Goal: Communication & Community: Answer question/provide support

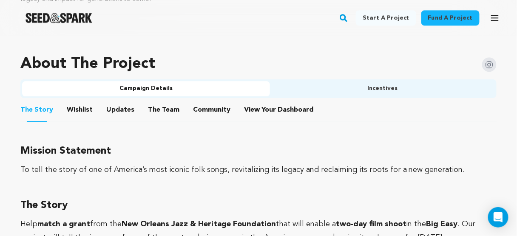
scroll to position [612, 0]
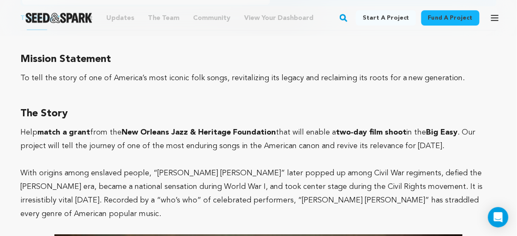
click at [313, 139] on span ". Our project will tell the journey of one of the most enduring songs in the Am…" at bounding box center [247, 139] width 455 height 21
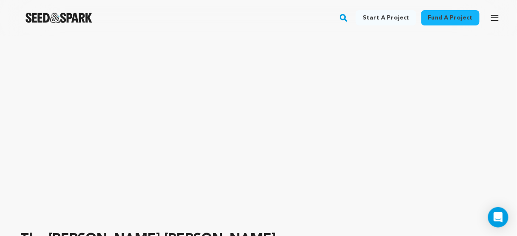
scroll to position [0, 0]
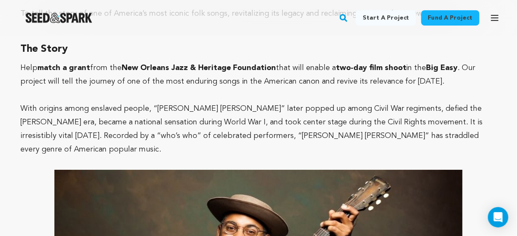
scroll to position [714, 0]
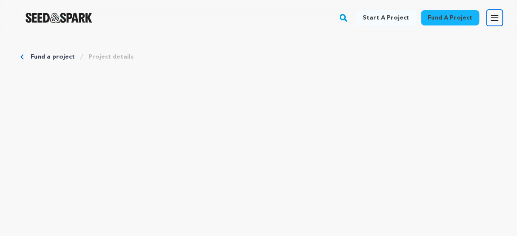
click at [499, 19] on icon "button" at bounding box center [495, 18] width 10 height 10
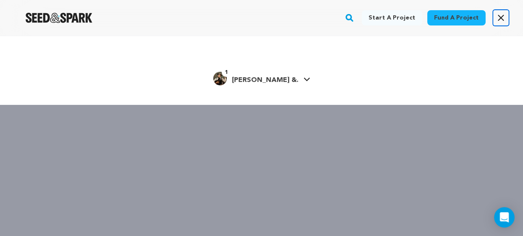
click at [503, 19] on icon "button" at bounding box center [500, 18] width 10 height 10
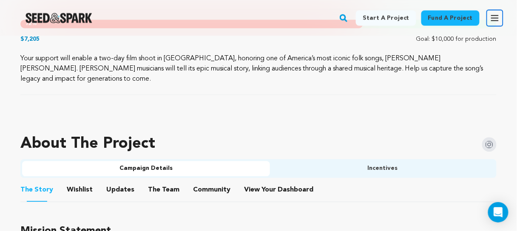
scroll to position [510, 0]
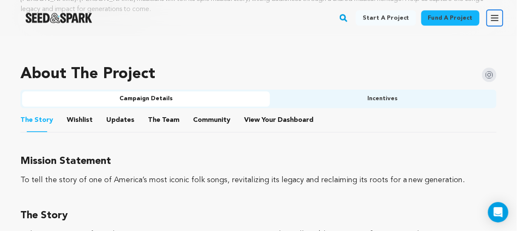
click at [246, 112] on button "View Your Dashboard" at bounding box center [254, 122] width 20 height 20
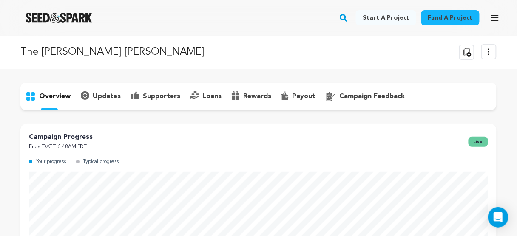
click at [156, 97] on p "supporters" at bounding box center [161, 96] width 37 height 10
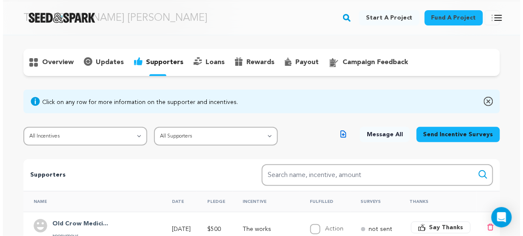
scroll to position [136, 0]
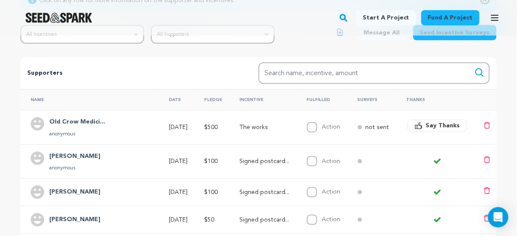
click at [433, 126] on span "Say Thanks" at bounding box center [443, 126] width 34 height 9
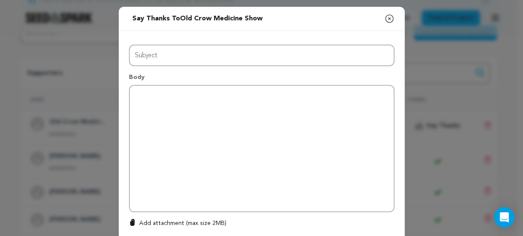
type input "Thanks for your support!"
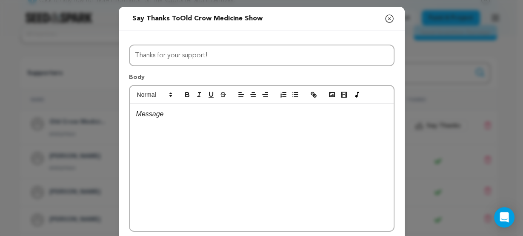
click at [245, 119] on div at bounding box center [262, 168] width 264 height 128
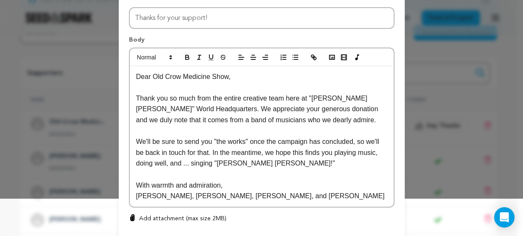
scroll to position [26, 0]
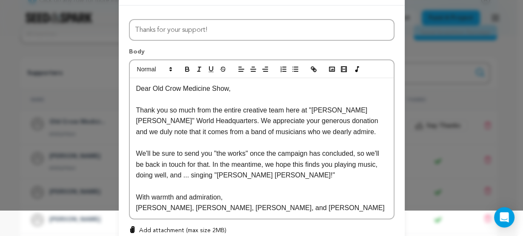
click at [188, 176] on p "We'll be sure to send you "the works" once the campaign has concluded, so we'll…" at bounding box center [261, 164] width 251 height 33
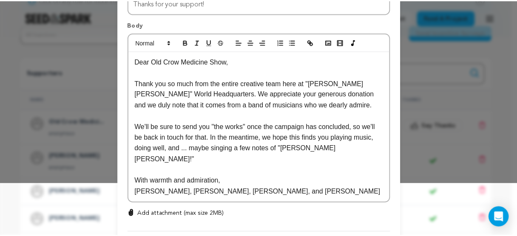
scroll to position [94, 0]
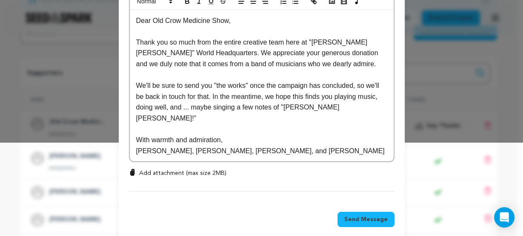
click at [372, 216] on span "Send Message" at bounding box center [365, 220] width 43 height 9
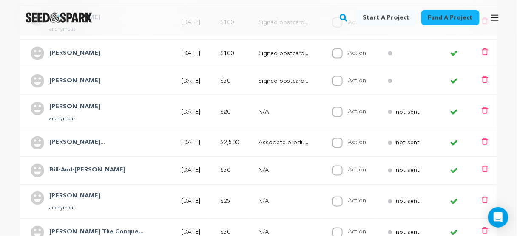
scroll to position [272, 0]
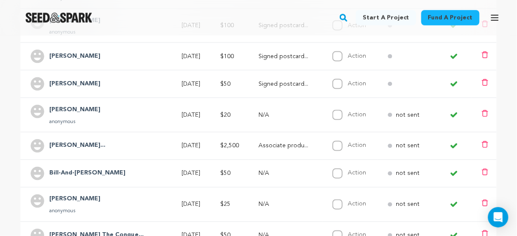
click at [388, 83] on circle at bounding box center [390, 84] width 4 height 4
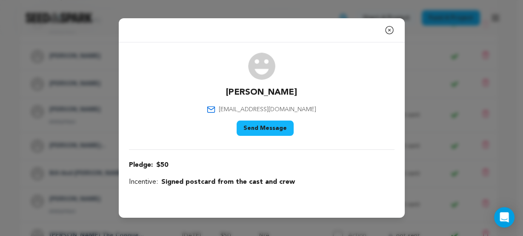
click at [391, 30] on icon "button" at bounding box center [389, 30] width 10 height 10
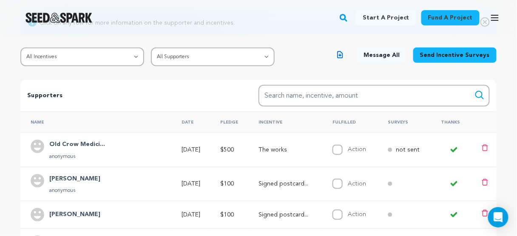
scroll to position [102, 0]
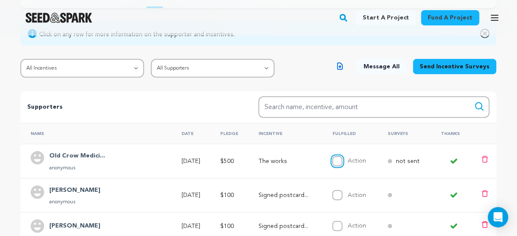
click at [333, 160] on input "Action" at bounding box center [338, 161] width 10 height 10
checkbox input "true"
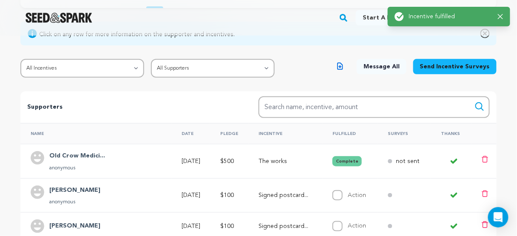
drag, startPoint x: 328, startPoint y: 160, endPoint x: 301, endPoint y: 162, distance: 26.4
click at [301, 162] on tr "Old Crow Medici... anonymous Aug 20, 2025 $500 The works Action" at bounding box center [258, 161] width 476 height 34
click at [333, 159] on button "Complete" at bounding box center [347, 161] width 29 height 10
drag, startPoint x: 330, startPoint y: 159, endPoint x: 336, endPoint y: 159, distance: 6.4
click at [333, 159] on button "Complete" at bounding box center [347, 161] width 29 height 10
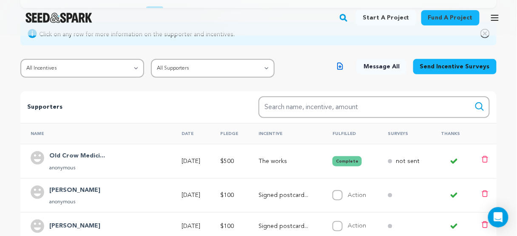
click at [338, 160] on button "Complete" at bounding box center [347, 161] width 29 height 10
click at [306, 162] on p "The works" at bounding box center [288, 161] width 58 height 9
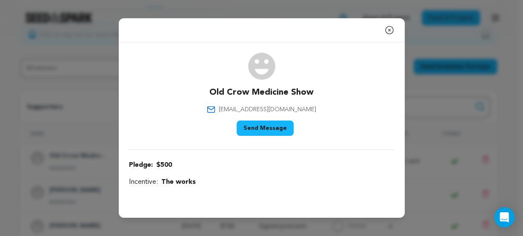
click at [390, 28] on icon "button" at bounding box center [389, 30] width 10 height 10
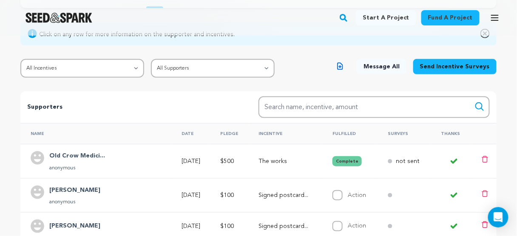
drag, startPoint x: 336, startPoint y: 162, endPoint x: 322, endPoint y: 162, distance: 14.0
click at [322, 162] on td "Action Complete" at bounding box center [349, 161] width 55 height 34
click at [333, 160] on button "Complete" at bounding box center [347, 161] width 29 height 10
click at [338, 159] on button "Complete" at bounding box center [347, 161] width 29 height 10
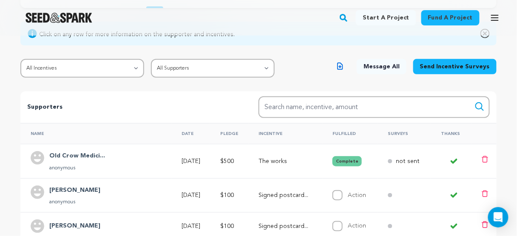
click at [338, 159] on button "Complete" at bounding box center [347, 161] width 29 height 10
click at [337, 159] on button "Complete" at bounding box center [347, 161] width 29 height 10
drag, startPoint x: 337, startPoint y: 159, endPoint x: 330, endPoint y: 160, distance: 6.9
click at [335, 160] on button "Complete" at bounding box center [347, 161] width 29 height 10
click at [333, 160] on button "Complete" at bounding box center [347, 161] width 29 height 10
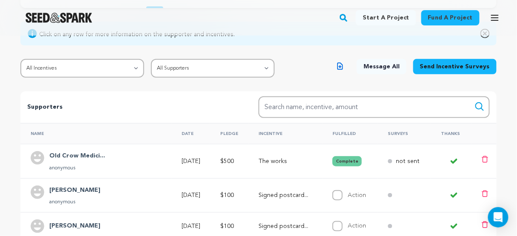
click at [310, 160] on tr "Old Crow Medici... anonymous Aug 20, 2025 $500 The works Action" at bounding box center [258, 161] width 476 height 34
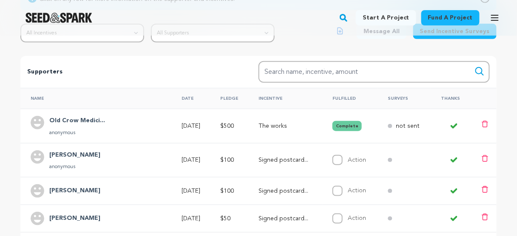
scroll to position [102, 0]
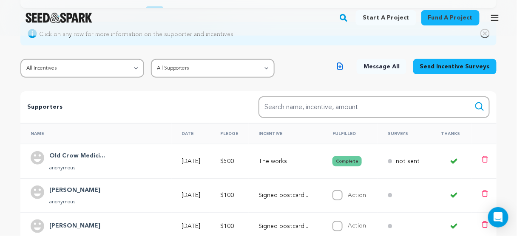
click at [333, 160] on button "Complete" at bounding box center [347, 161] width 29 height 10
click at [304, 153] on td "The works" at bounding box center [286, 161] width 74 height 34
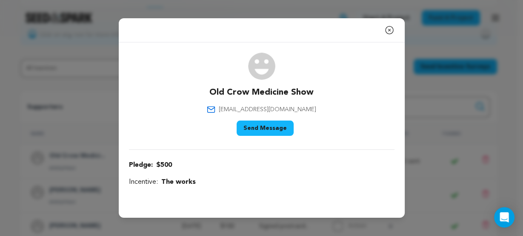
click at [391, 30] on icon "button" at bounding box center [389, 30] width 10 height 10
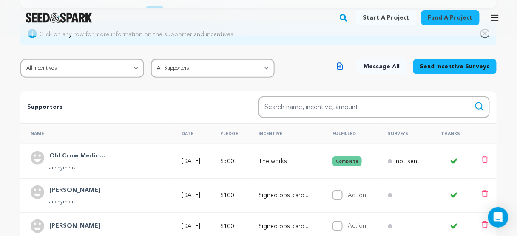
click at [54, 17] on img "Seed&Spark Homepage" at bounding box center [59, 18] width 67 height 10
